Goal: Task Accomplishment & Management: Manage account settings

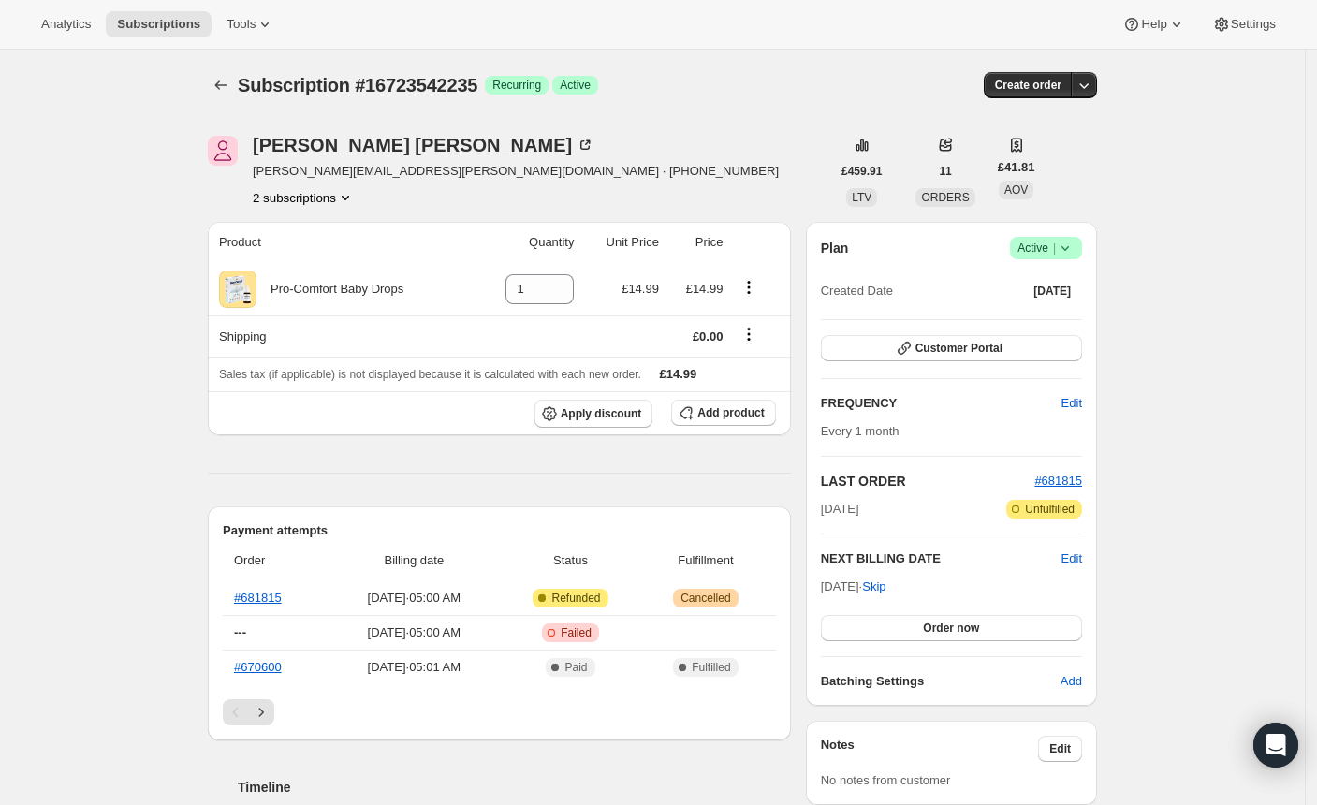
click at [1075, 250] on icon at bounding box center [1065, 248] width 19 height 19
click at [1015, 324] on span "Cancel subscription" at bounding box center [1045, 316] width 106 height 19
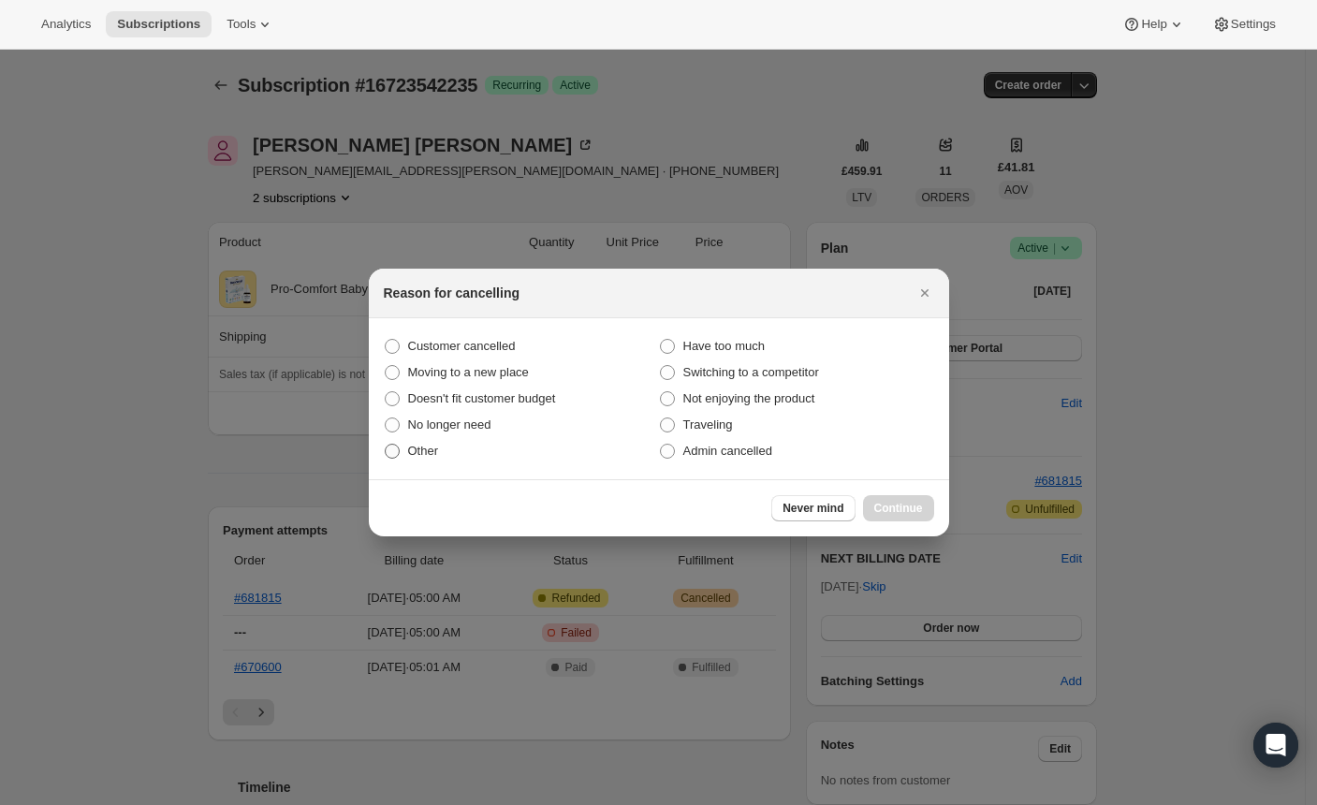
click at [397, 459] on span ":rbj:" at bounding box center [392, 451] width 17 height 17
click at [386, 445] on input "Other" at bounding box center [385, 444] width 1 height 1
radio input "true"
click at [888, 508] on span "Continue" at bounding box center [898, 508] width 49 height 15
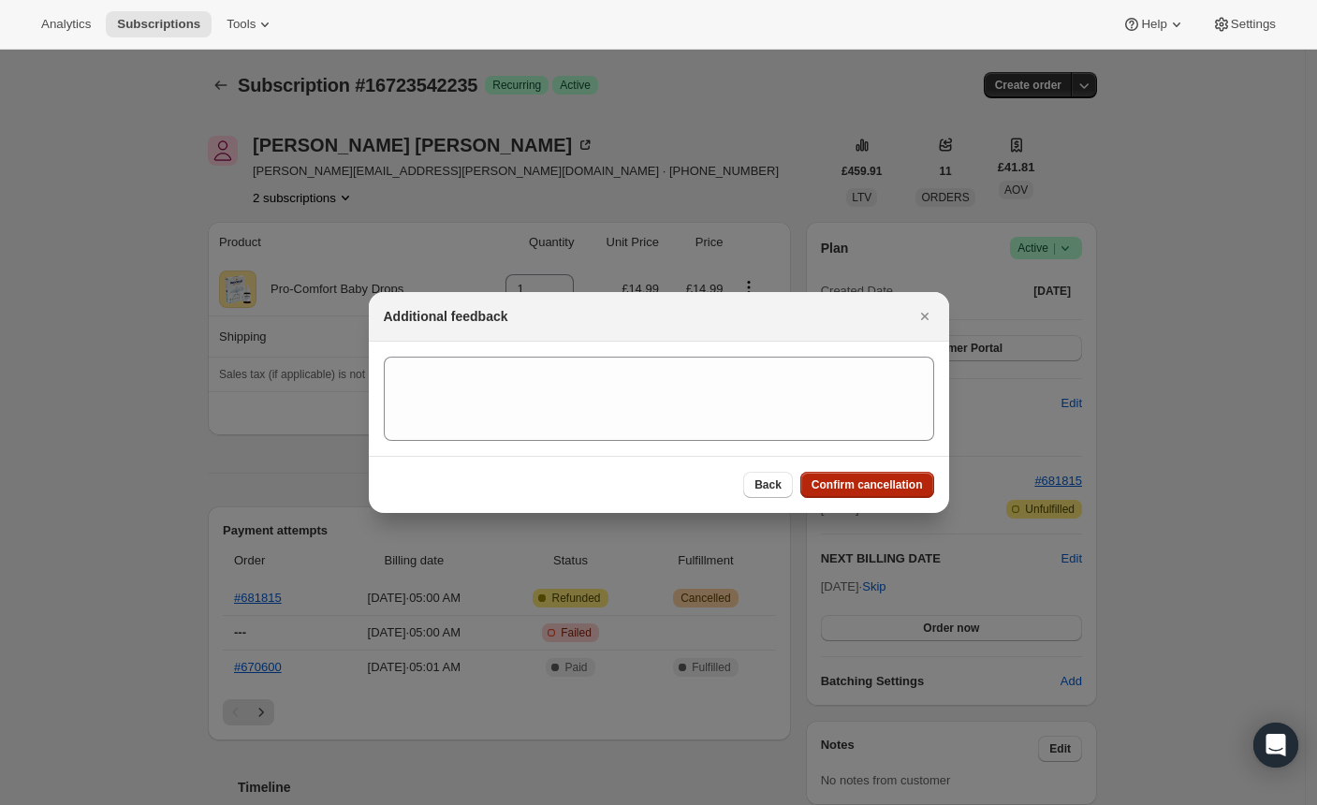
click at [872, 494] on button "Confirm cancellation" at bounding box center [867, 485] width 134 height 26
